Goal: Information Seeking & Learning: Learn about a topic

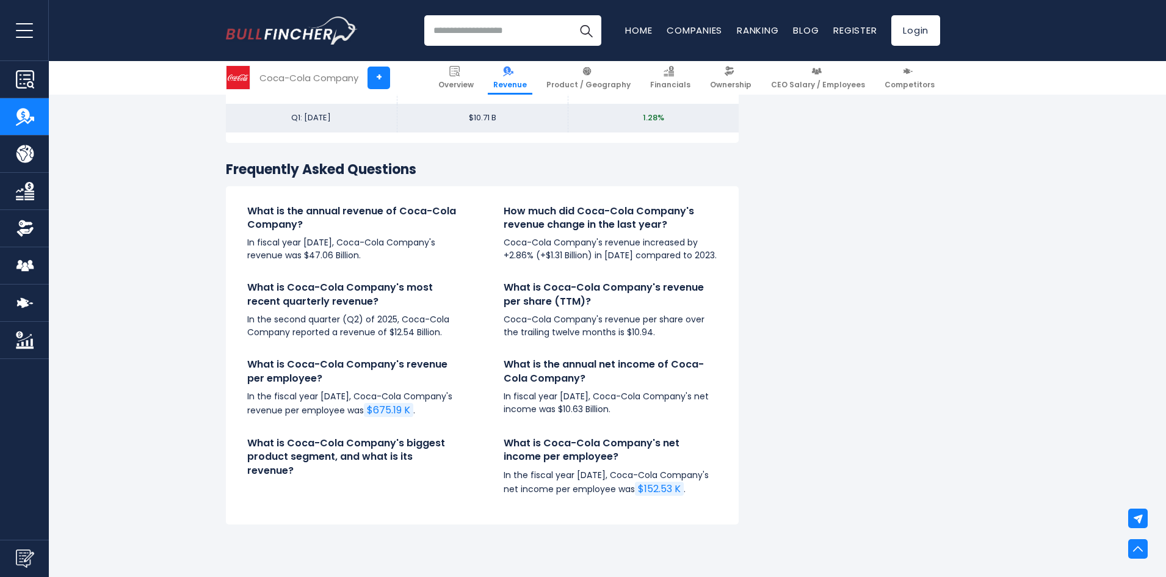
scroll to position [2808, 0]
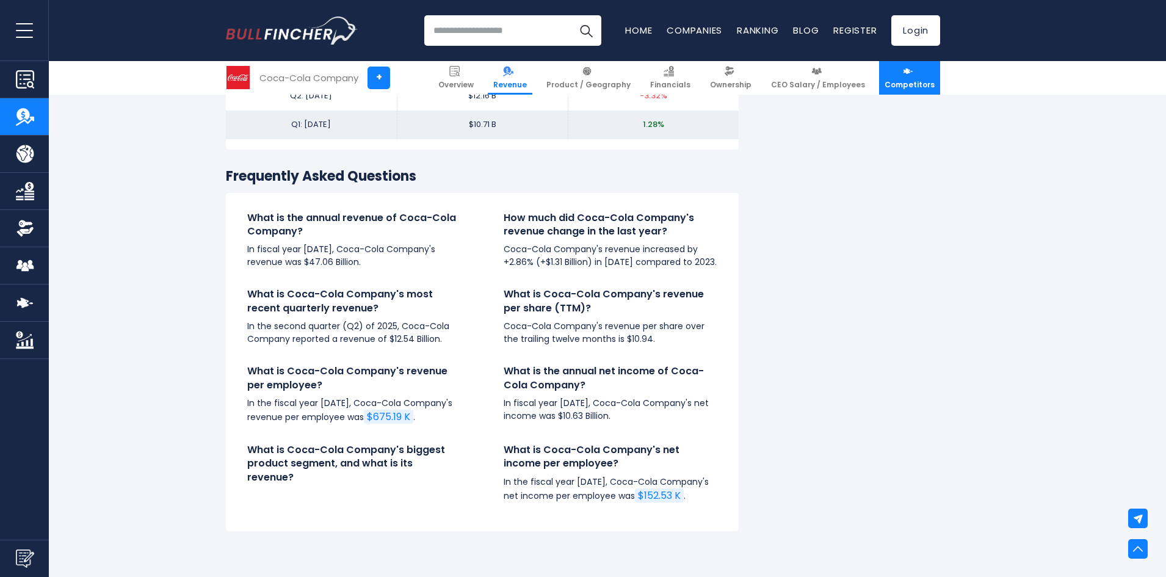
click at [906, 76] on img at bounding box center [908, 71] width 10 height 10
click at [912, 74] on img at bounding box center [908, 71] width 10 height 10
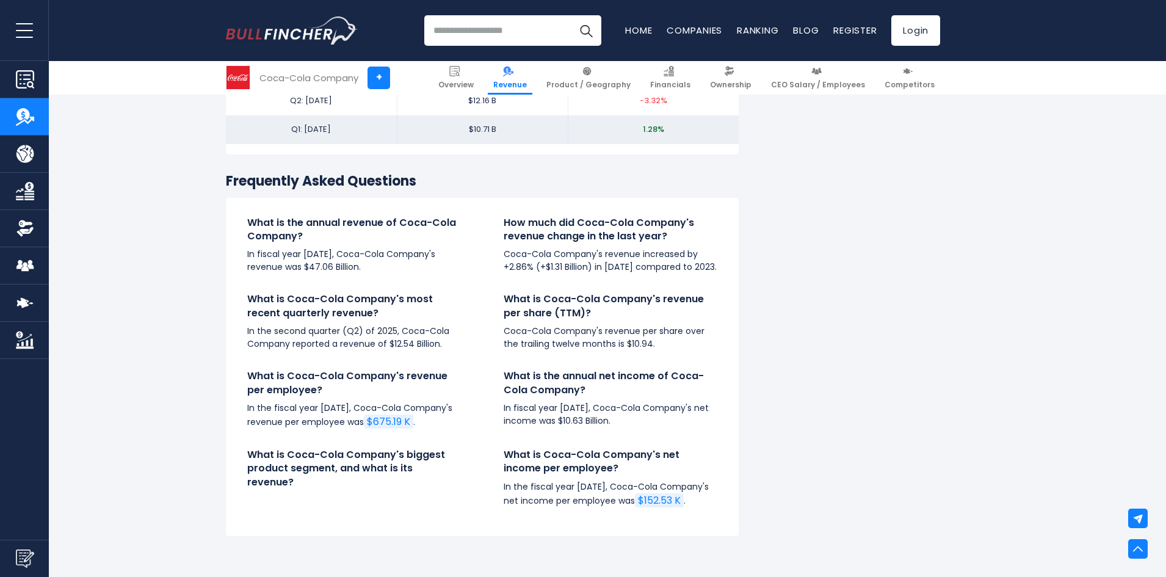
scroll to position [2590, 0]
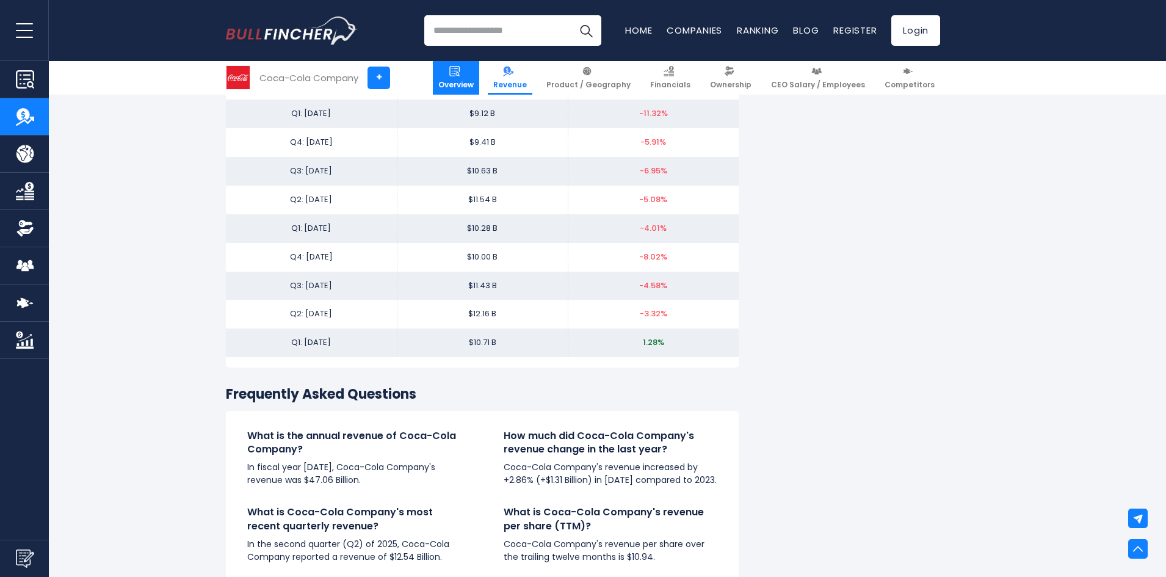
click at [474, 78] on link "Overview" at bounding box center [456, 78] width 46 height 34
click at [470, 84] on span "Overview" at bounding box center [455, 85] width 35 height 10
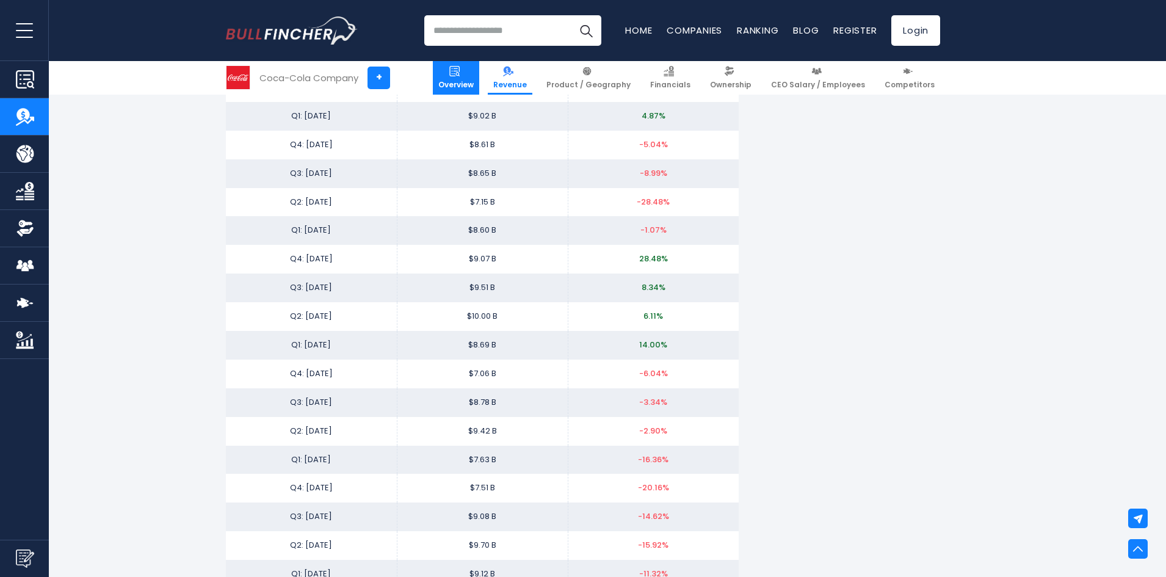
scroll to position [1918, 0]
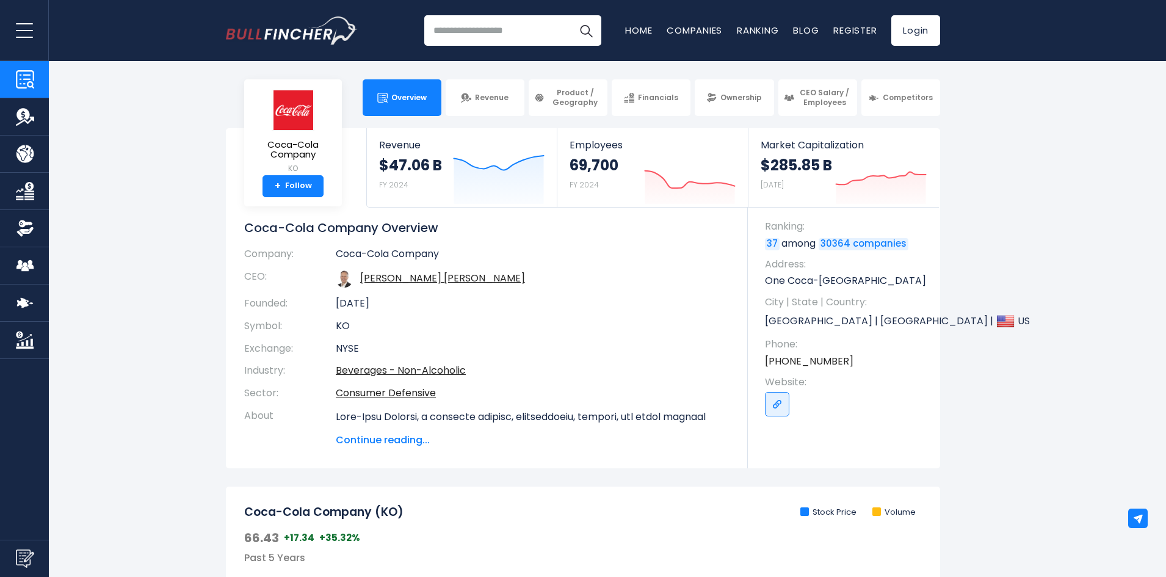
click at [372, 437] on span "Continue reading..." at bounding box center [533, 440] width 394 height 15
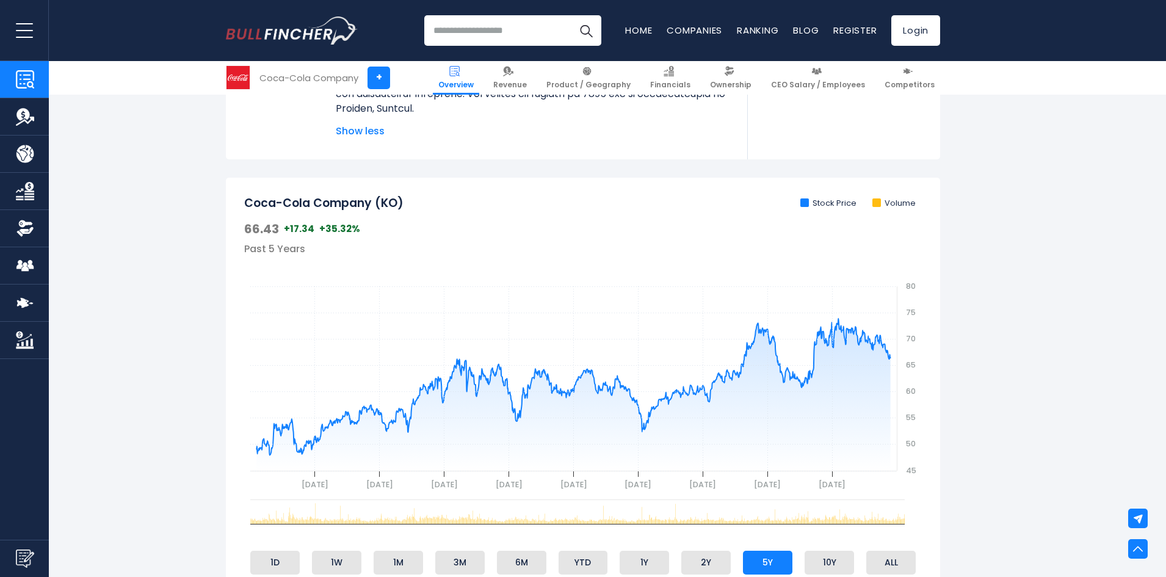
scroll to position [549, 0]
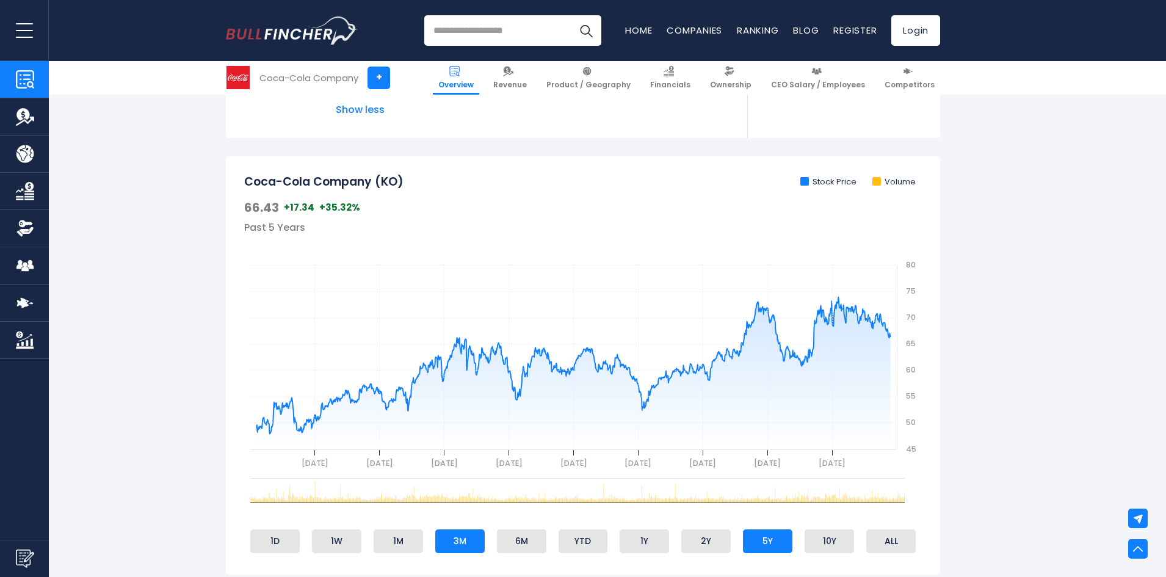
click at [462, 541] on li "3M" at bounding box center [459, 540] width 49 height 23
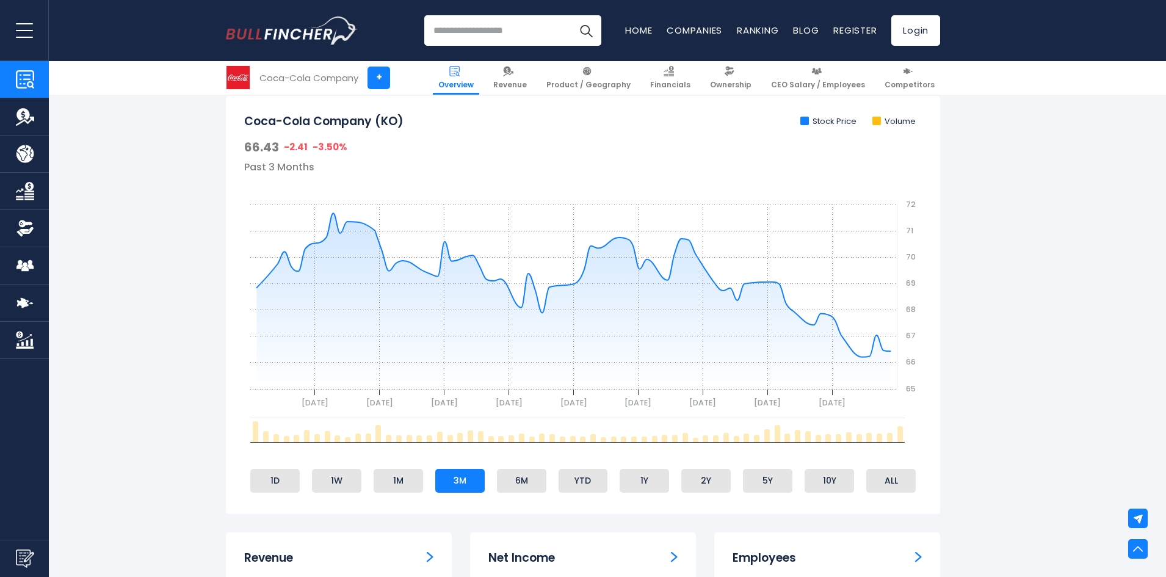
scroll to position [610, 0]
click at [510, 479] on li "6M" at bounding box center [521, 479] width 49 height 23
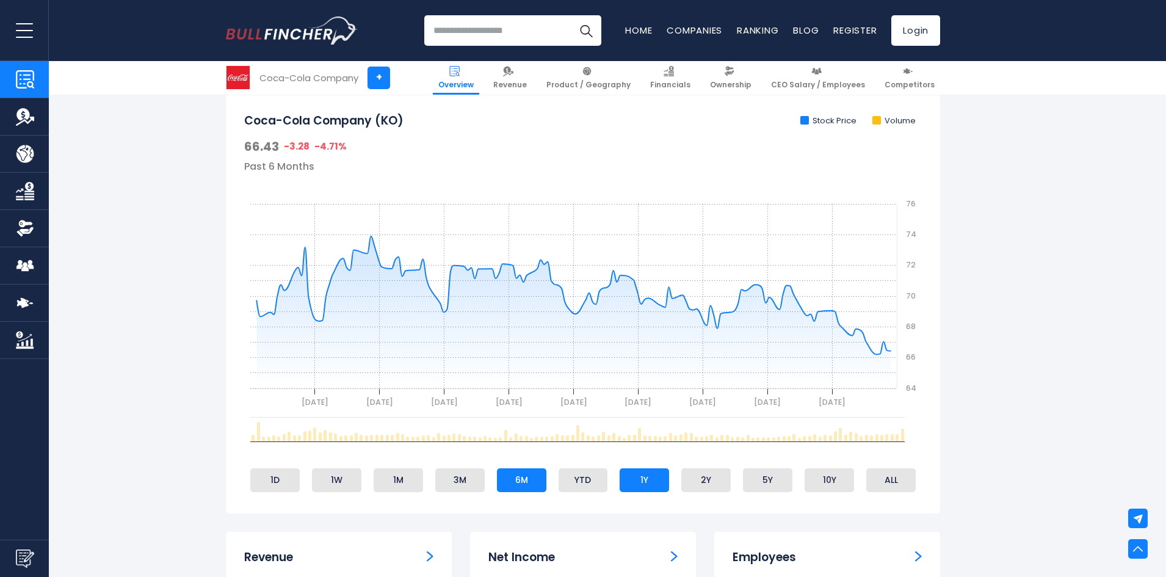
click at [656, 477] on li "1Y" at bounding box center [643, 479] width 49 height 23
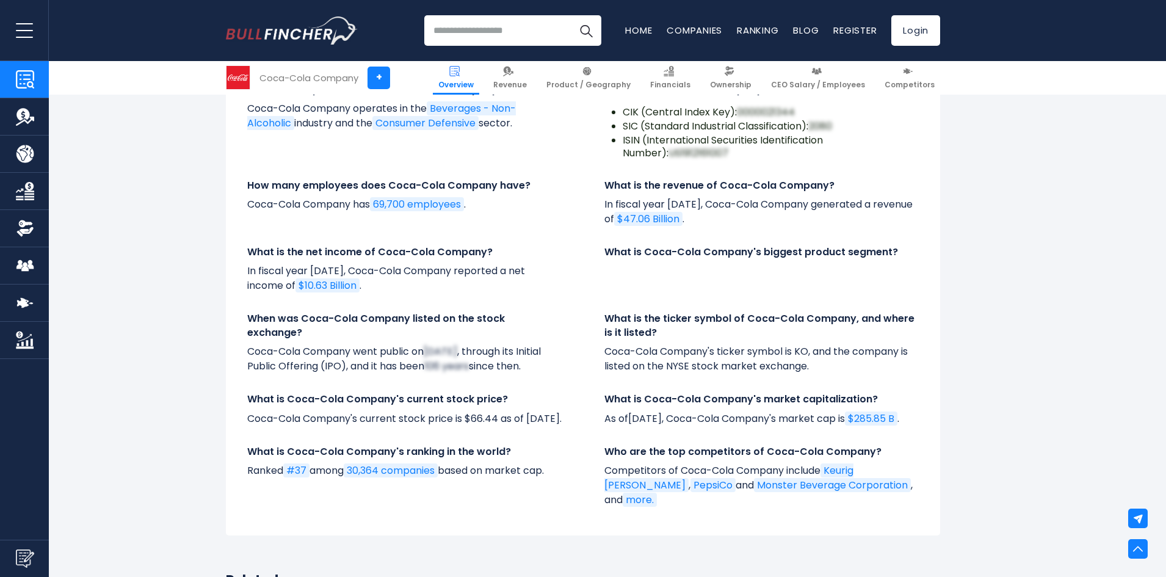
scroll to position [4455, 0]
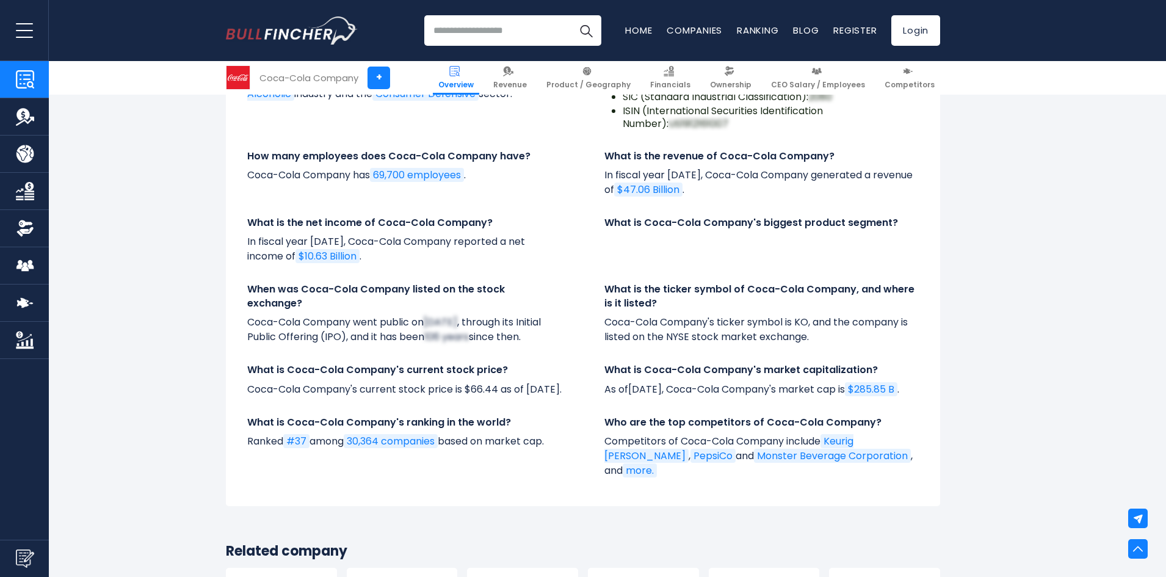
click at [657, 463] on link "more." at bounding box center [640, 470] width 34 height 14
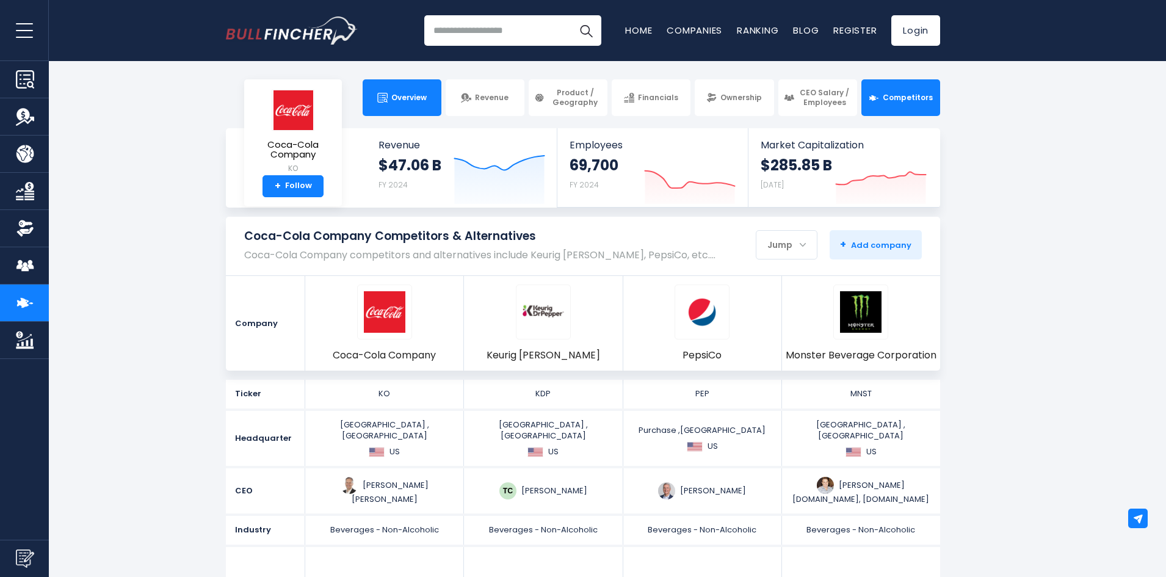
click at [400, 97] on span "Overview" at bounding box center [408, 98] width 35 height 10
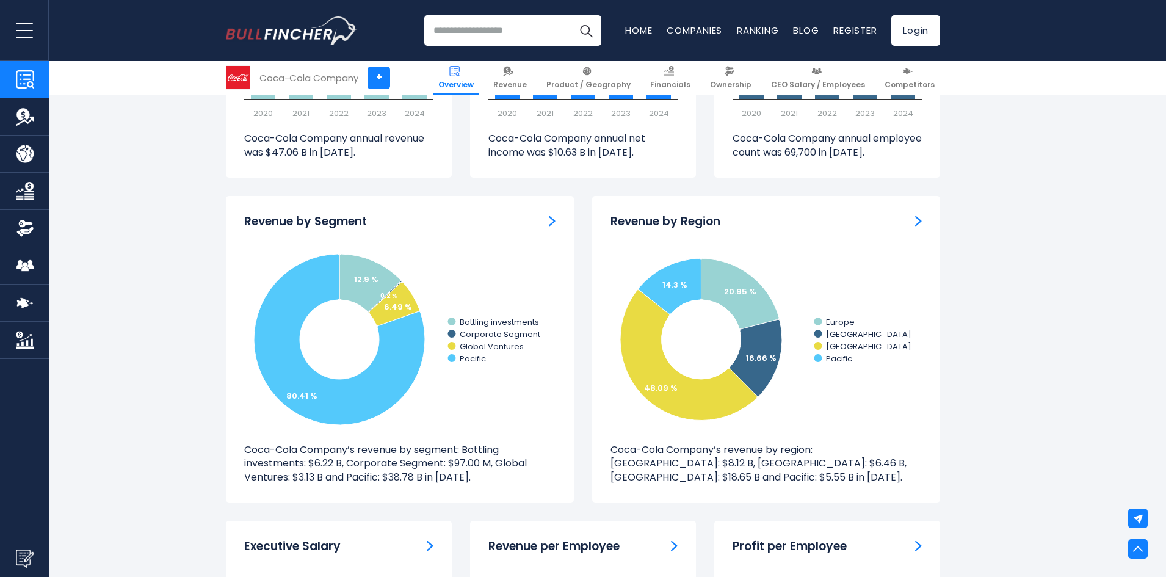
scroll to position [1343, 0]
